Goal: Information Seeking & Learning: Learn about a topic

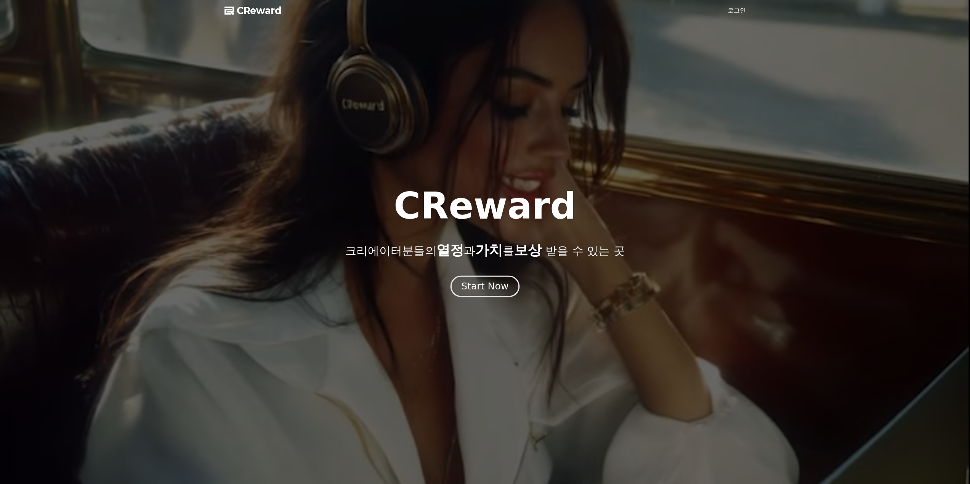
click at [479, 288] on div "Start Now" at bounding box center [484, 286] width 47 height 13
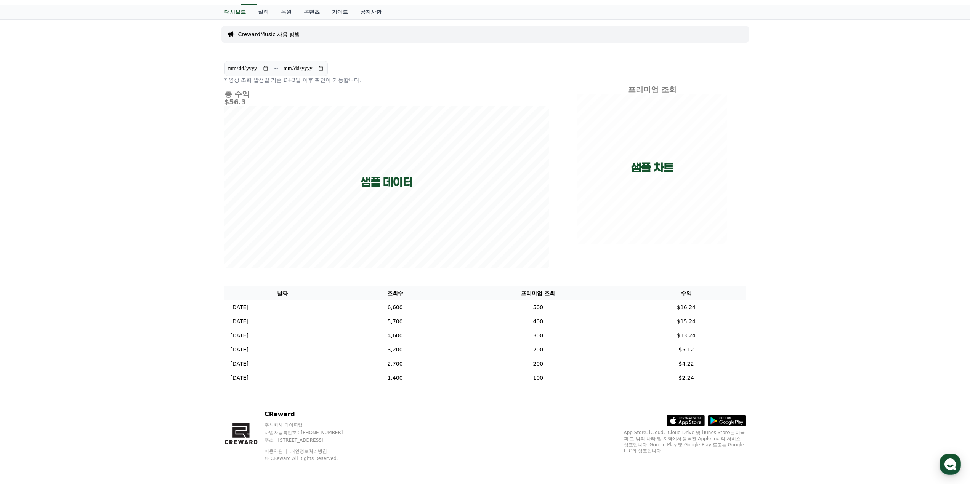
scroll to position [35, 0]
click at [248, 306] on p "[DATE]" at bounding box center [240, 306] width 18 height 8
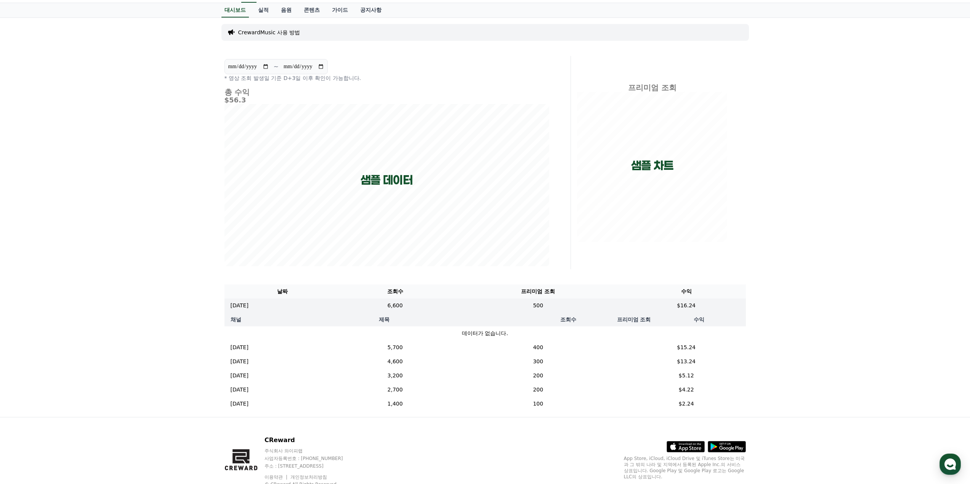
click at [309, 66] on input "**********" at bounding box center [303, 66] width 41 height 8
click at [322, 67] on input "**********" at bounding box center [303, 66] width 41 height 8
drag, startPoint x: 414, startPoint y: 307, endPoint x: 430, endPoint y: 308, distance: 15.6
click at [415, 307] on td "6,600" at bounding box center [395, 306] width 109 height 14
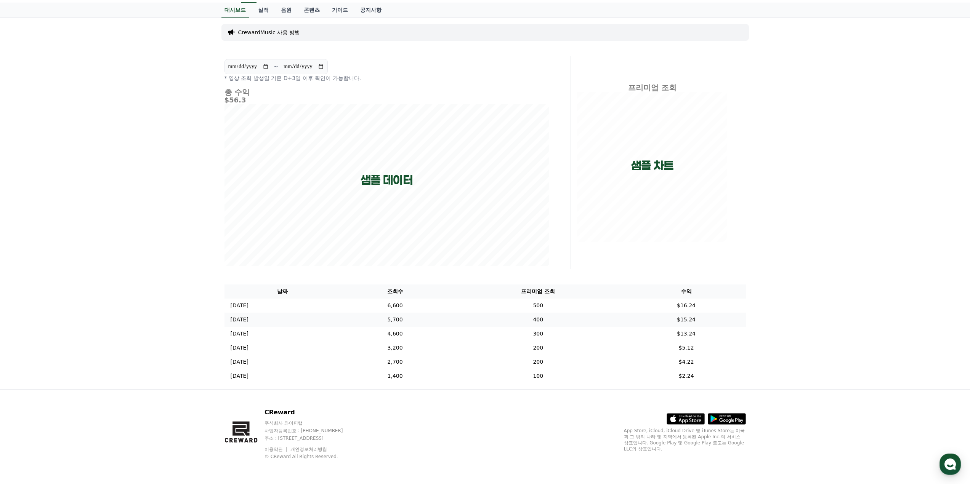
click at [612, 313] on td "400" at bounding box center [537, 320] width 177 height 14
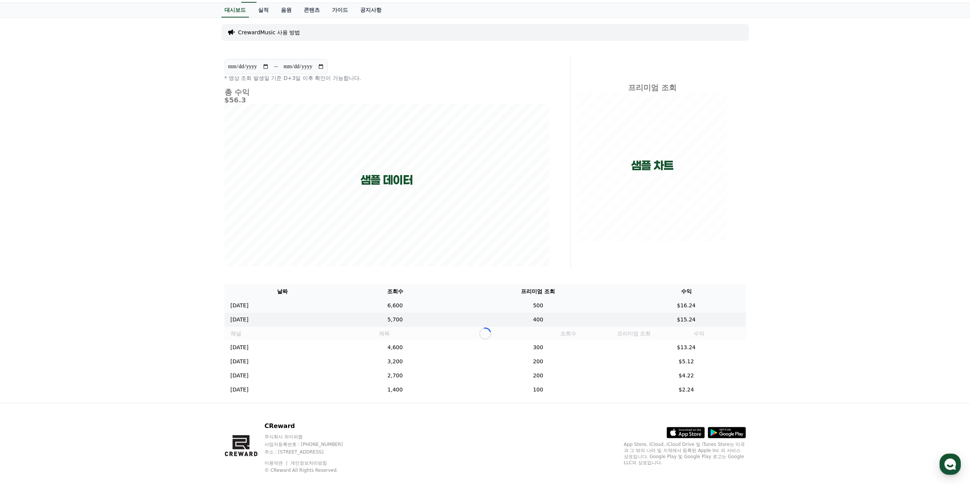
click at [567, 307] on td "500" at bounding box center [537, 306] width 177 height 14
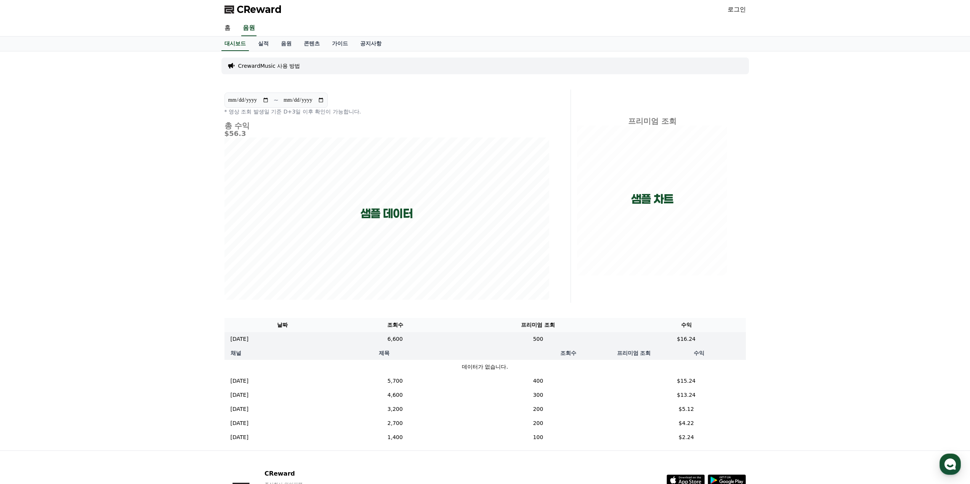
scroll to position [0, 0]
click at [266, 50] on link "실적" at bounding box center [263, 45] width 23 height 14
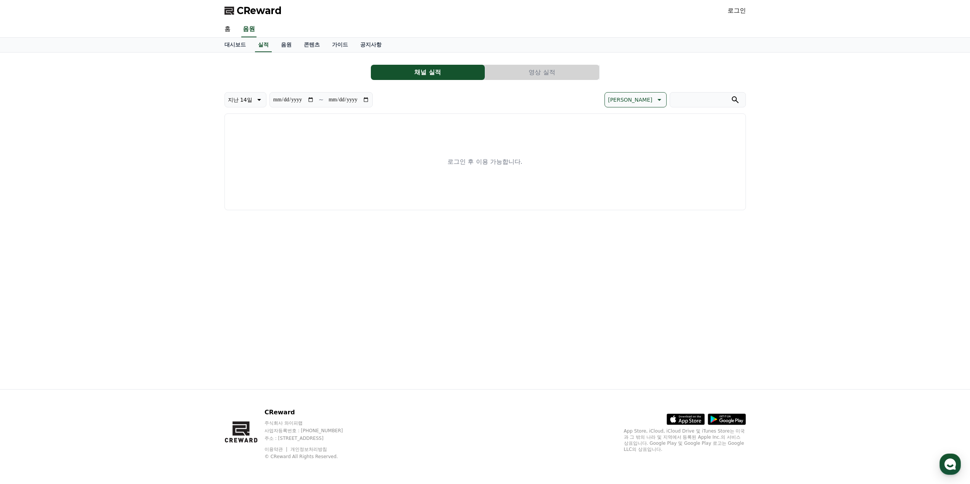
click at [745, 13] on link "로그인" at bounding box center [736, 10] width 18 height 9
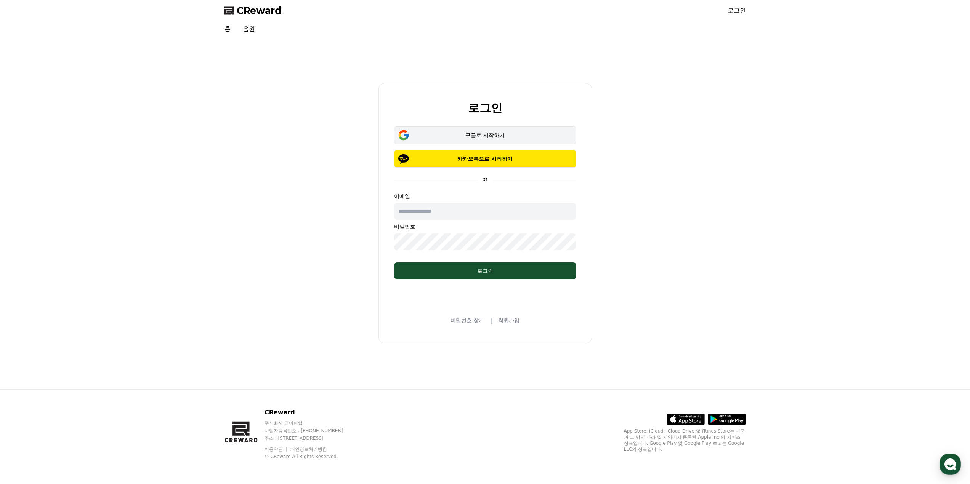
click at [511, 134] on div "구글로 시작하기" at bounding box center [485, 135] width 160 height 8
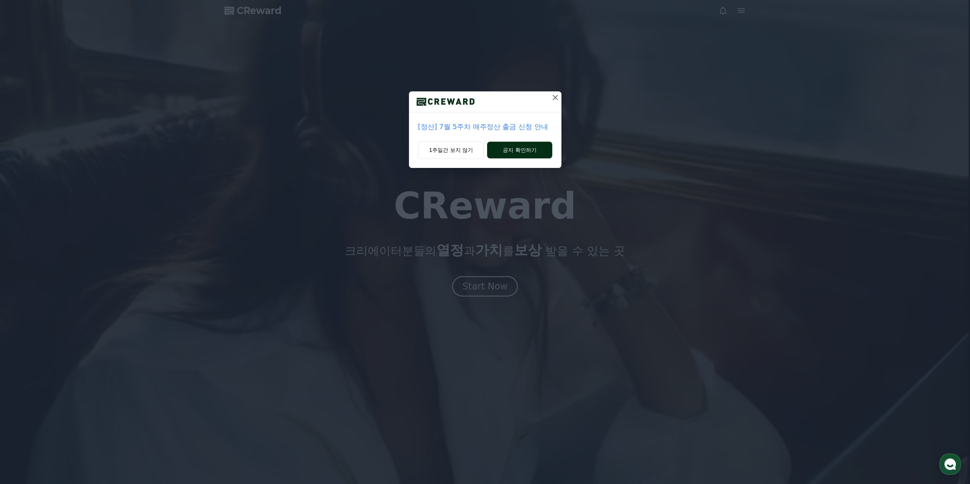
click at [514, 152] on button "공지 확인하기" at bounding box center [519, 150] width 65 height 17
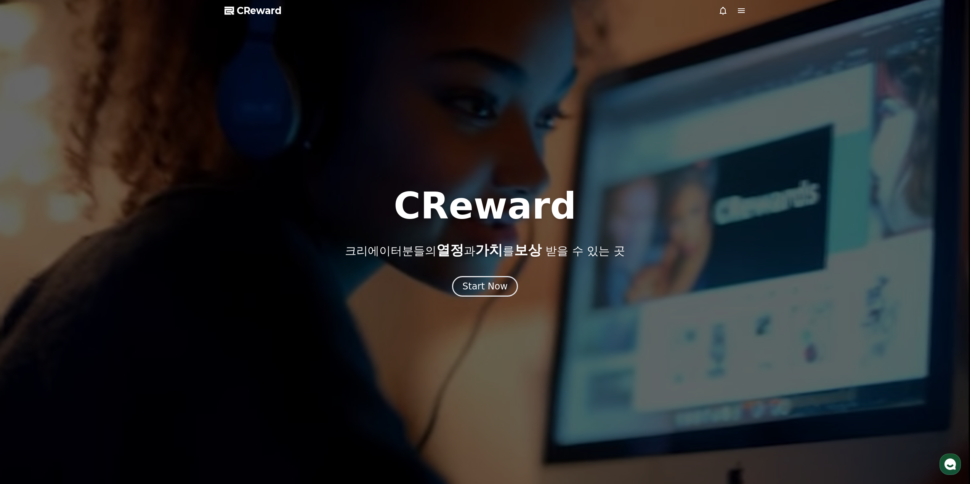
click at [949, 465] on use "button" at bounding box center [949, 464] width 11 height 11
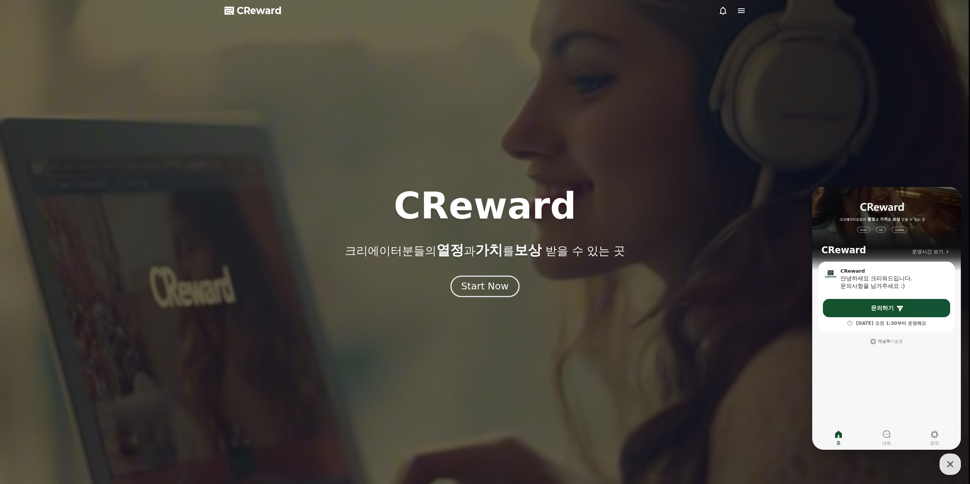
click at [493, 287] on div "Start Now" at bounding box center [484, 286] width 47 height 13
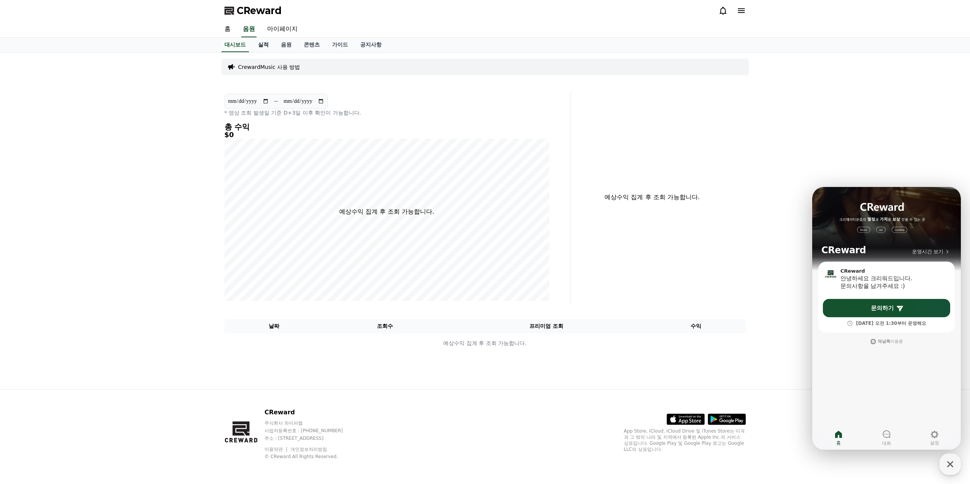
click at [268, 41] on link "실적" at bounding box center [263, 45] width 23 height 14
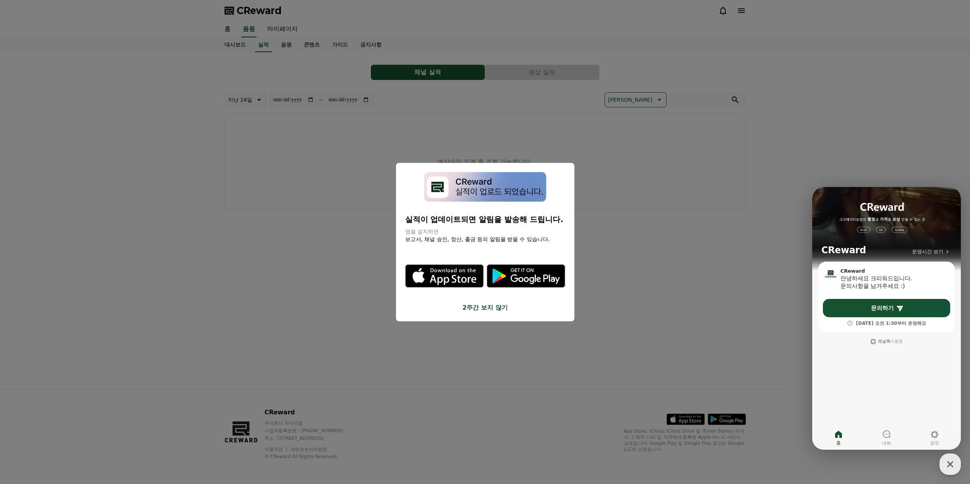
click at [486, 289] on div ".st0 { fill: #a6a6a6; } .st1 { stroke: #ffffff; stroke-width: 0.2; stroke-miter…" at bounding box center [485, 276] width 160 height 78
click at [482, 306] on button "2주간 보지 않기" at bounding box center [485, 307] width 160 height 9
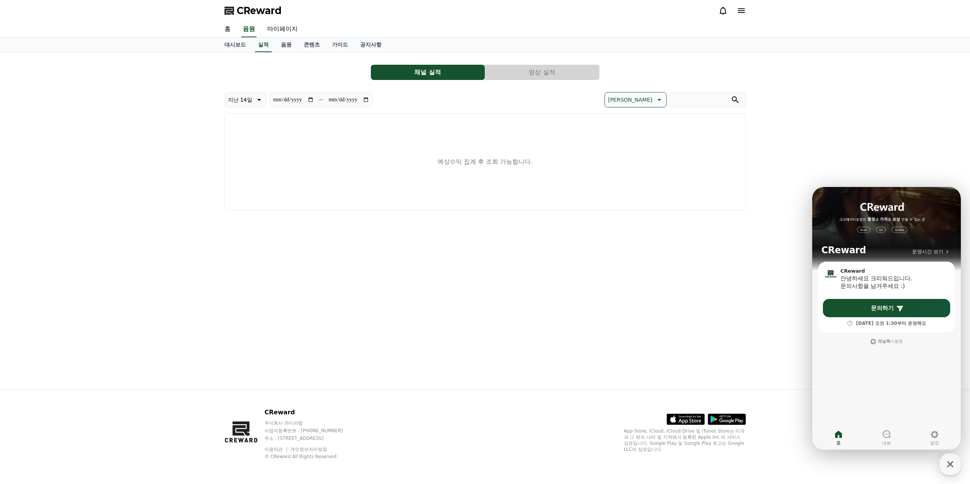
click at [516, 70] on button "영상 실적" at bounding box center [542, 72] width 114 height 15
click at [325, 45] on link "콘텐츠" at bounding box center [312, 45] width 28 height 14
click at [339, 43] on link "가이드" at bounding box center [340, 45] width 28 height 14
click at [376, 42] on link "공지사항" at bounding box center [371, 45] width 34 height 14
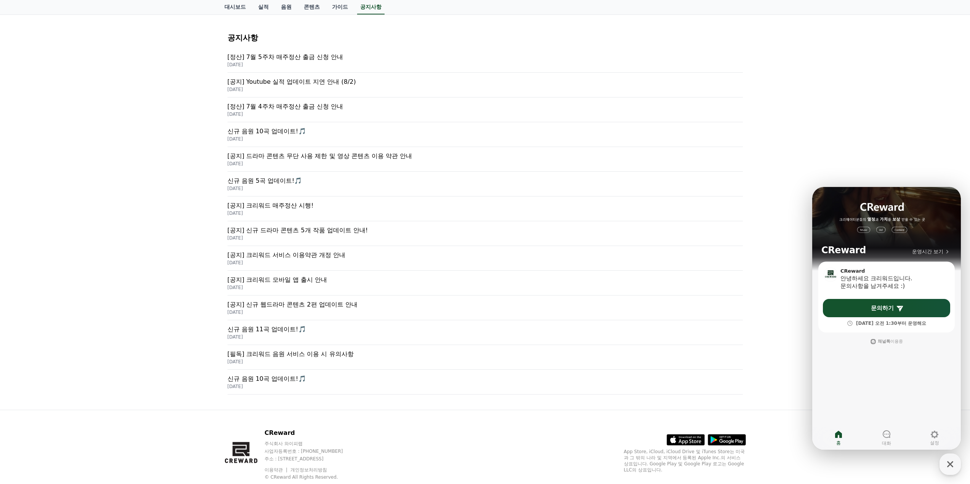
scroll to position [117, 0]
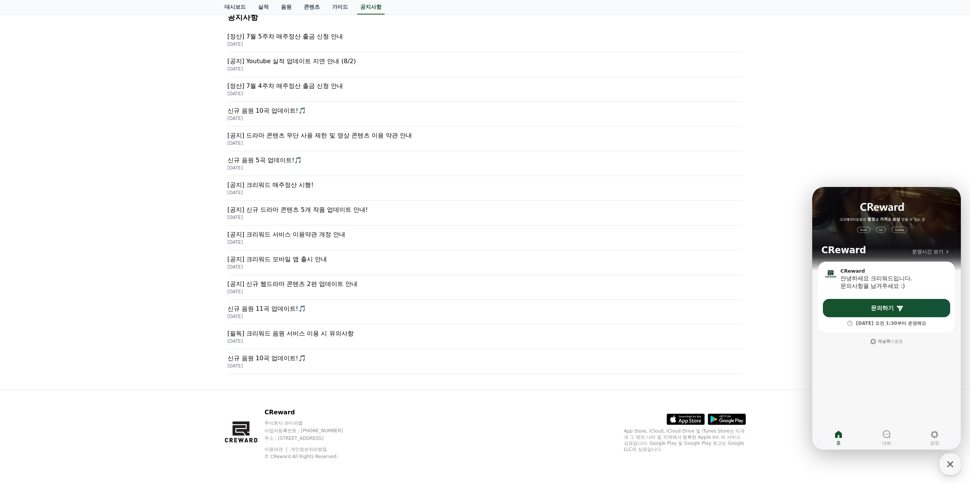
click at [299, 423] on p "주식회사 와이피랩" at bounding box center [310, 423] width 93 height 6
drag, startPoint x: 307, startPoint y: 432, endPoint x: 349, endPoint y: 432, distance: 41.9
click at [349, 432] on p "사업자등록번호 : [PHONE_NUMBER]" at bounding box center [310, 431] width 93 height 6
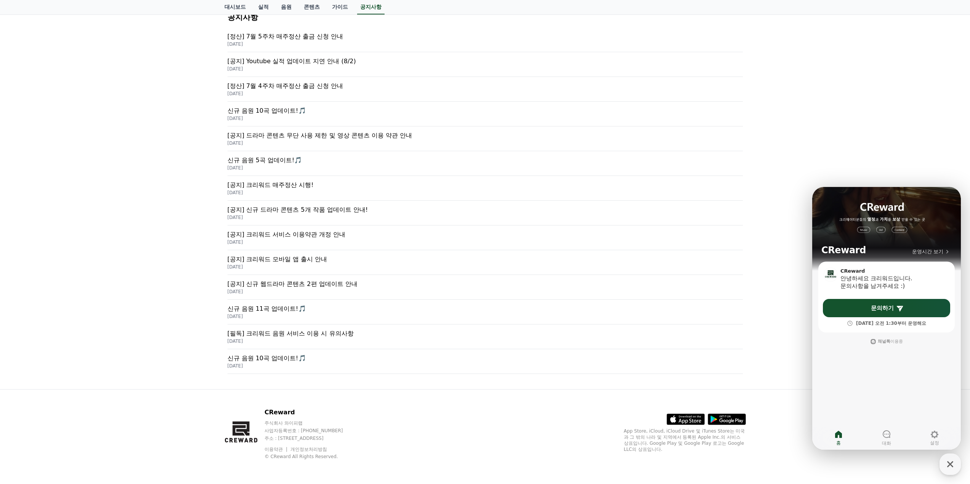
click at [325, 431] on p "사업자등록번호 : [PHONE_NUMBER]" at bounding box center [310, 431] width 93 height 6
drag, startPoint x: 304, startPoint y: 432, endPoint x: 357, endPoint y: 432, distance: 53.3
click at [357, 432] on p "사업자등록번호 : [PHONE_NUMBER]" at bounding box center [310, 431] width 93 height 6
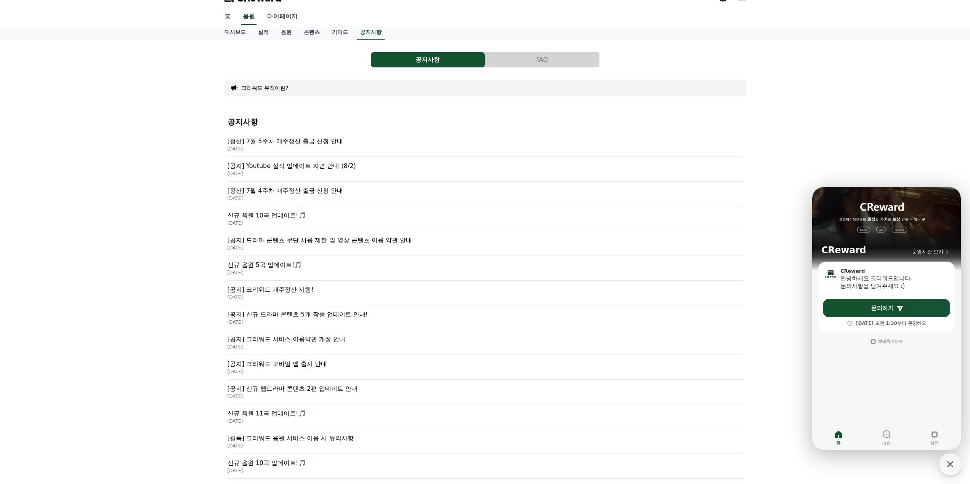
scroll to position [0, 0]
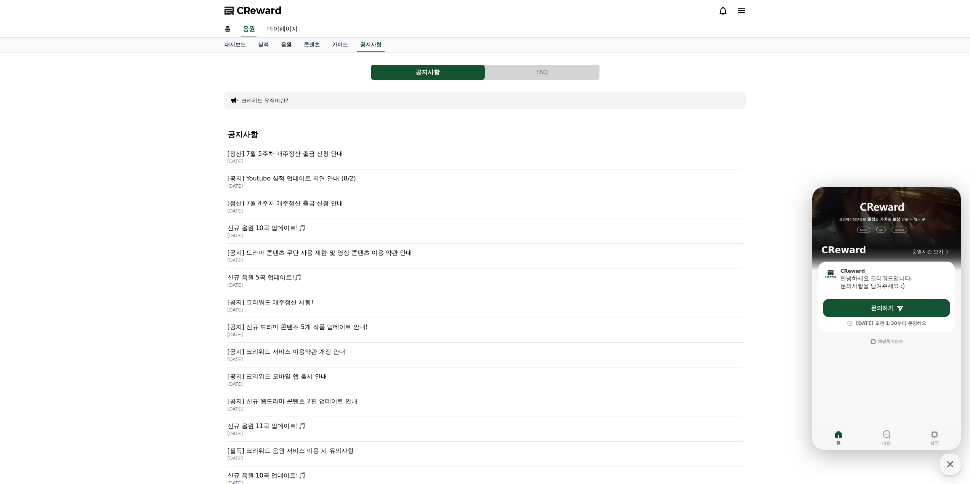
click at [288, 46] on link "음원" at bounding box center [286, 45] width 23 height 14
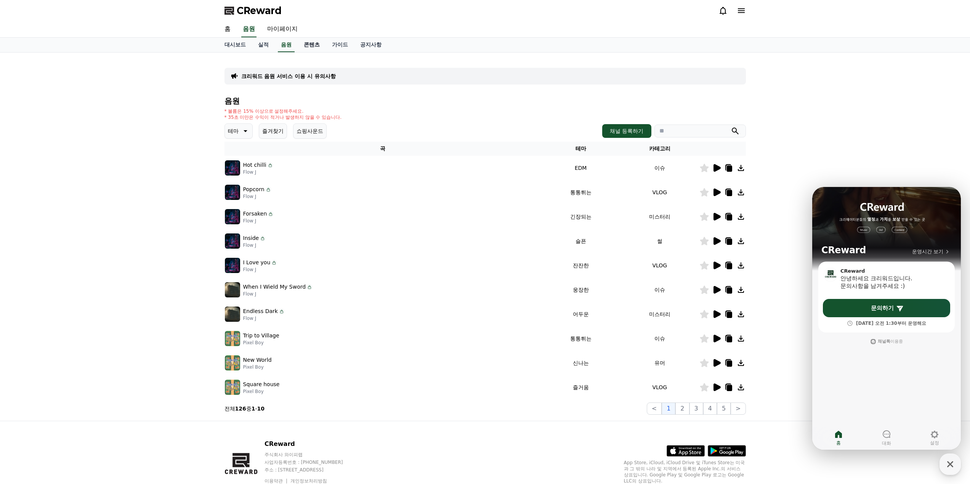
click at [308, 42] on link "콘텐츠" at bounding box center [312, 45] width 28 height 14
